Goal: Information Seeking & Learning: Learn about a topic

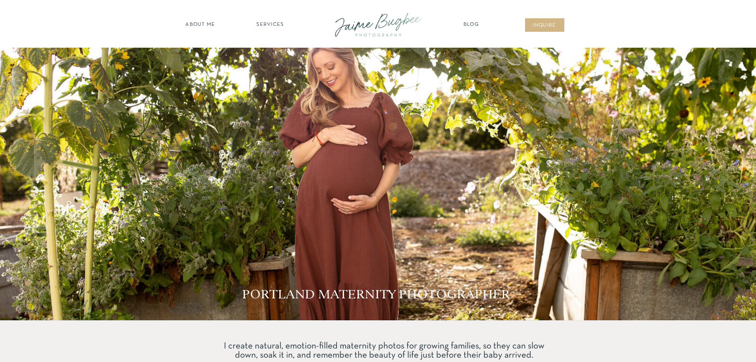
click at [263, 23] on nav "SERVICES" at bounding box center [270, 25] width 45 height 8
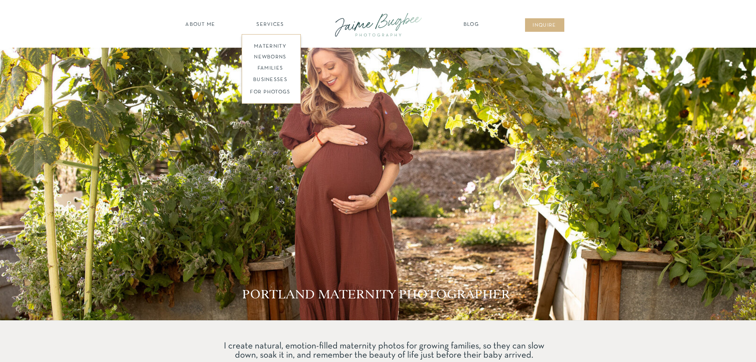
click at [262, 44] on nav "maternity" at bounding box center [271, 46] width 52 height 6
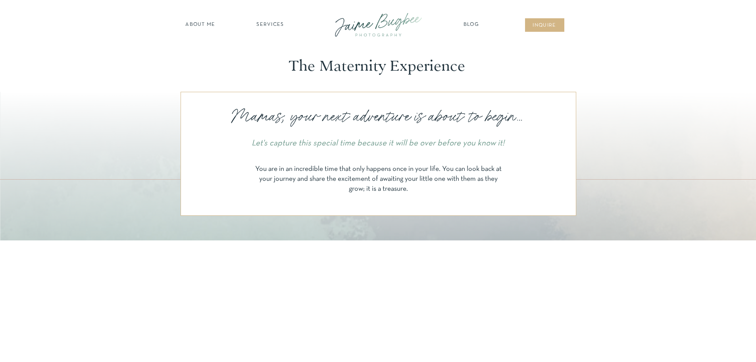
click at [197, 23] on nav "about ME" at bounding box center [200, 25] width 35 height 8
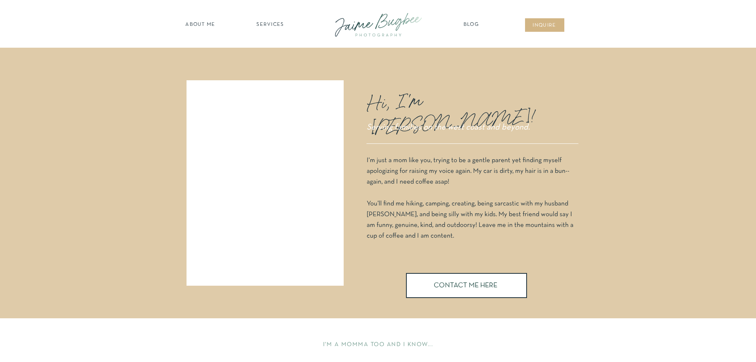
click at [475, 23] on nav "Blog" at bounding box center [472, 25] width 20 height 8
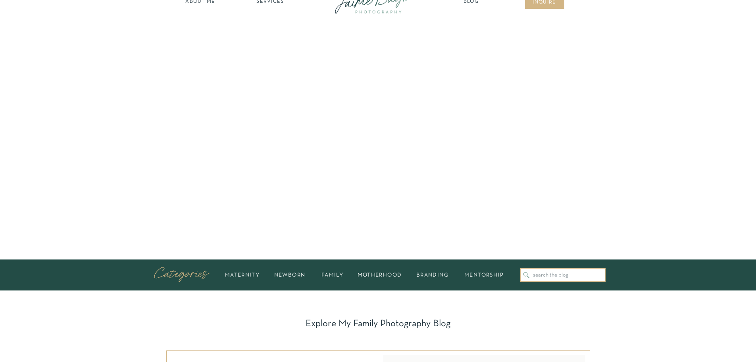
scroll to position [40, 0]
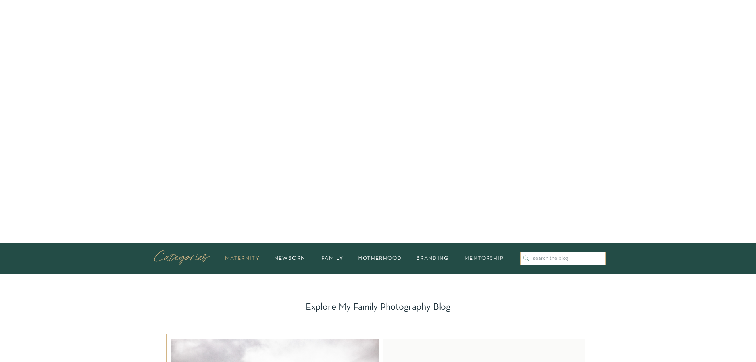
click at [242, 260] on h2 "maternity" at bounding box center [242, 258] width 41 height 5
